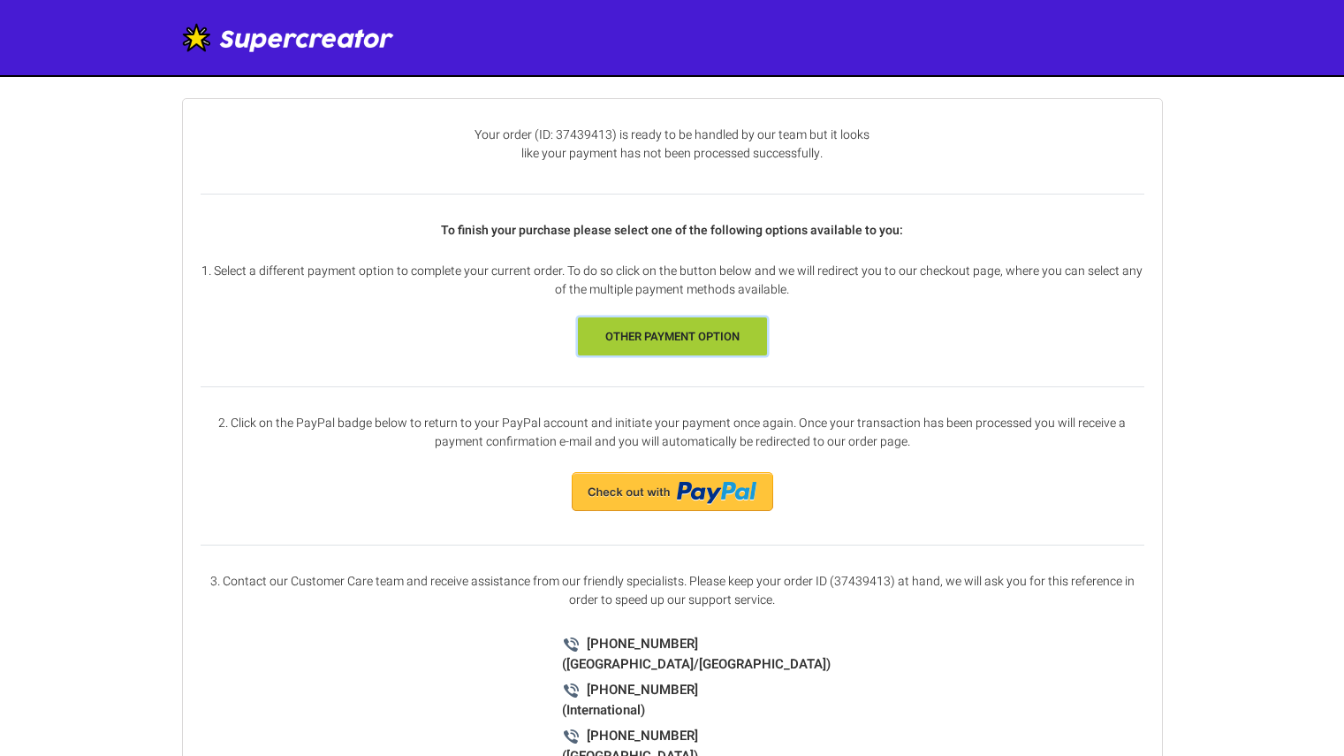
click at [695, 328] on link "other payment option" at bounding box center [672, 336] width 189 height 39
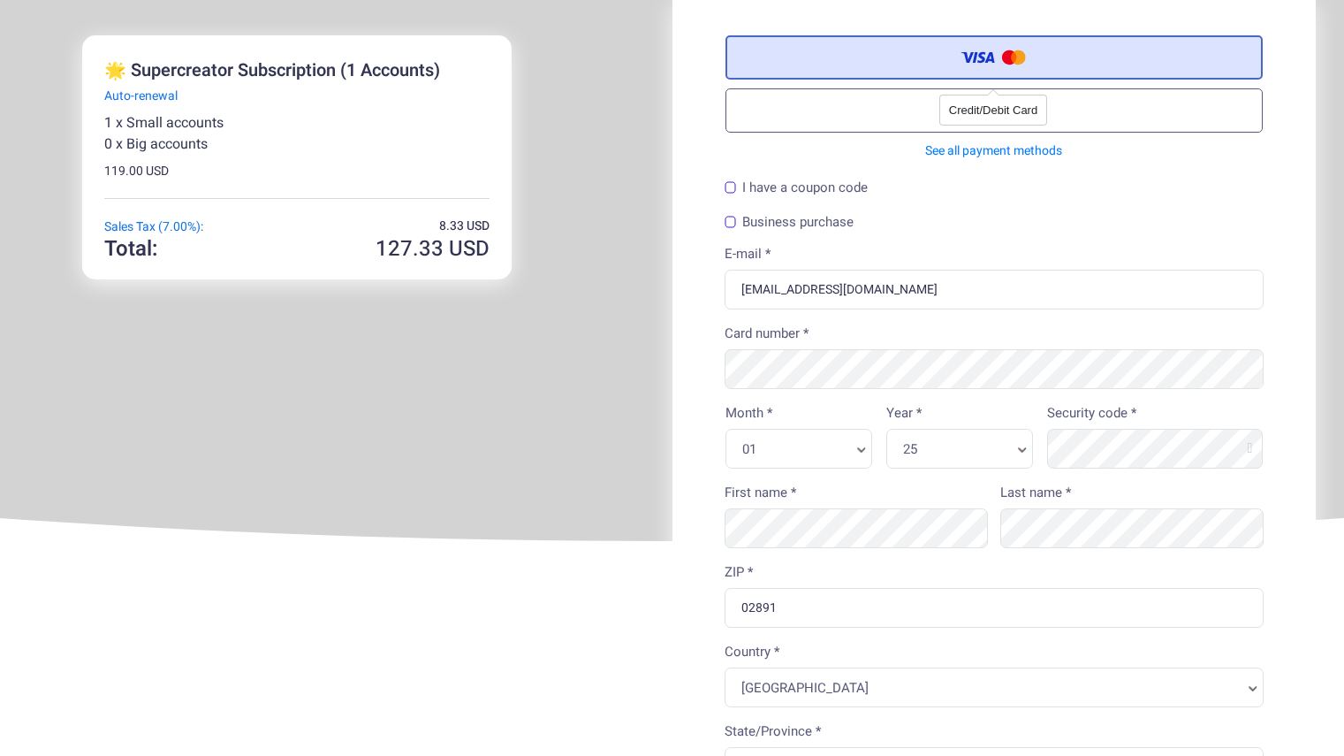
click at [903, 49] on label "Credit/Debit Card" at bounding box center [994, 57] width 537 height 44
click at [0, 0] on input "Credit/Debit Card" at bounding box center [0, 0] width 0 height 0
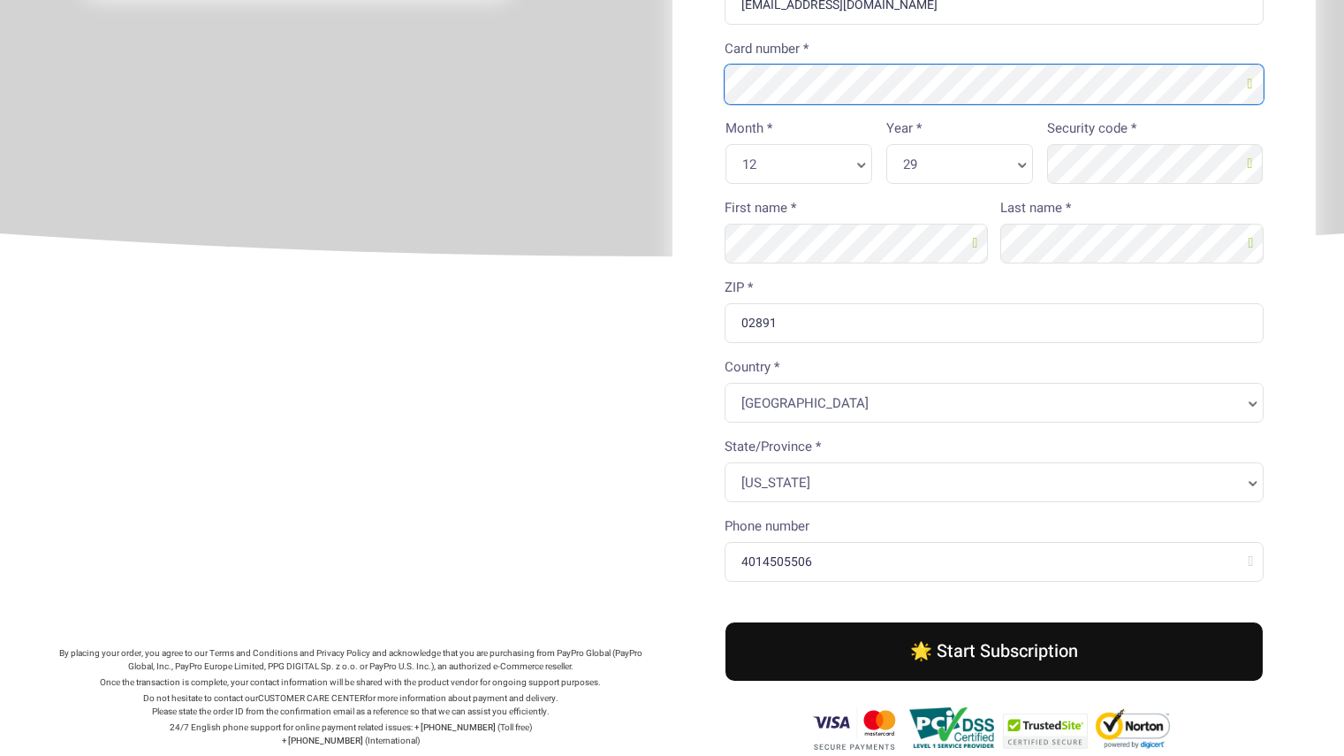
scroll to position [332, 0]
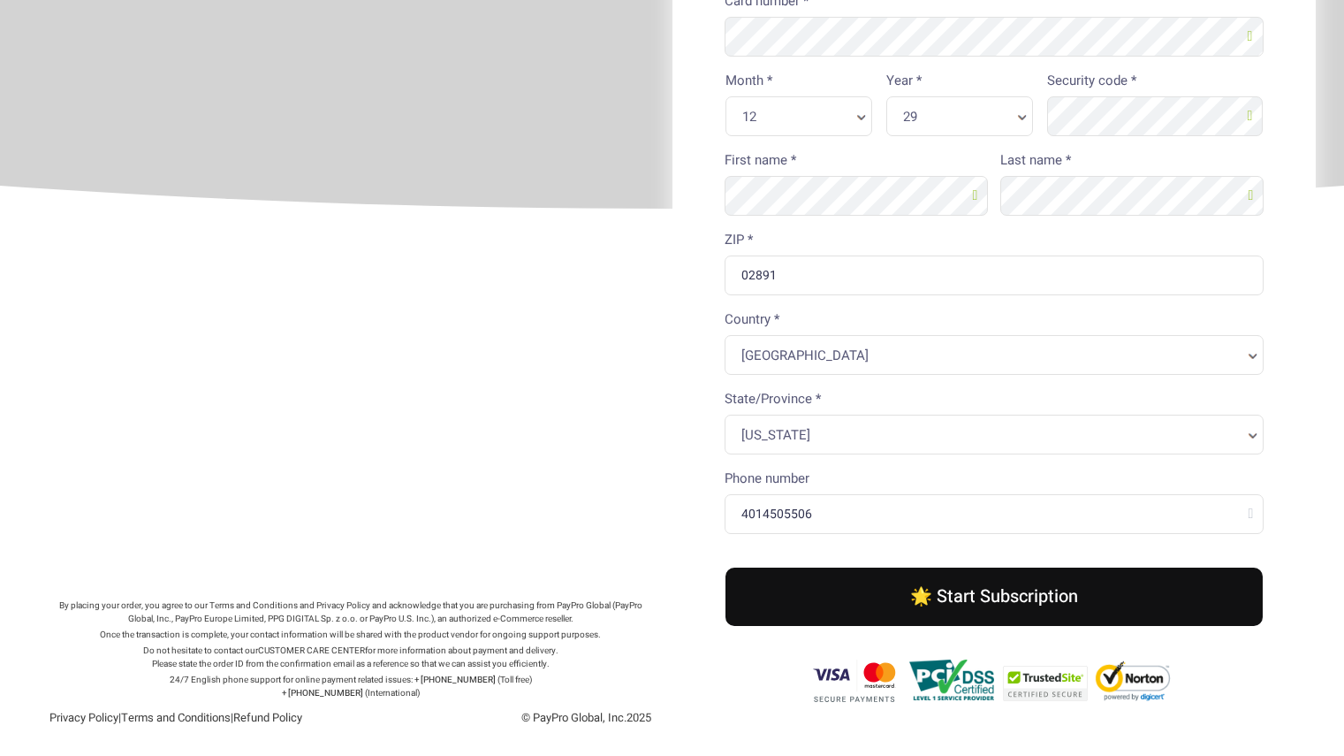
click at [1130, 602] on button "🌟 Start Subscription" at bounding box center [994, 596] width 537 height 58
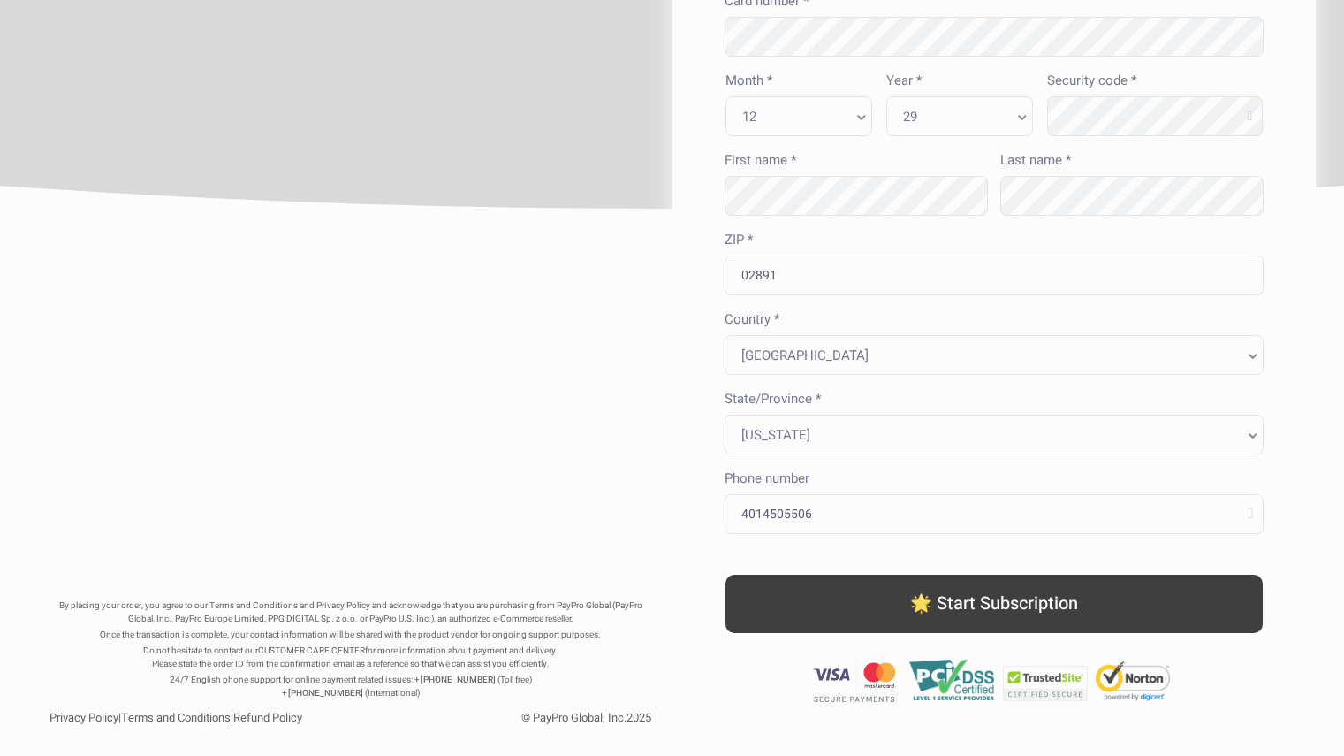
scroll to position [0, 0]
